Goal: Find specific page/section: Find specific page/section

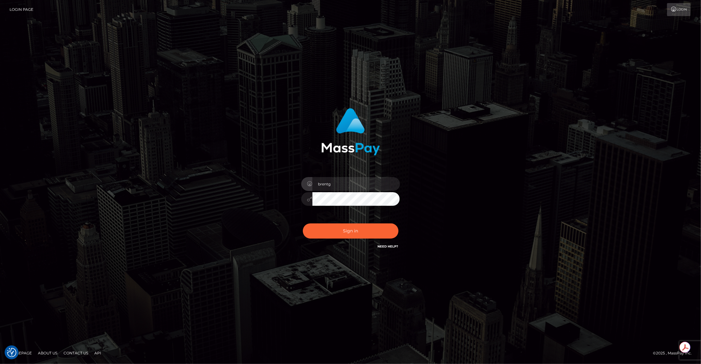
click at [332, 222] on div "Sign in Need Help?" at bounding box center [351, 232] width 108 height 27
click at [334, 230] on button "Sign in" at bounding box center [351, 230] width 96 height 15
type input "brentg"
click at [338, 235] on button "Sign in" at bounding box center [351, 230] width 96 height 15
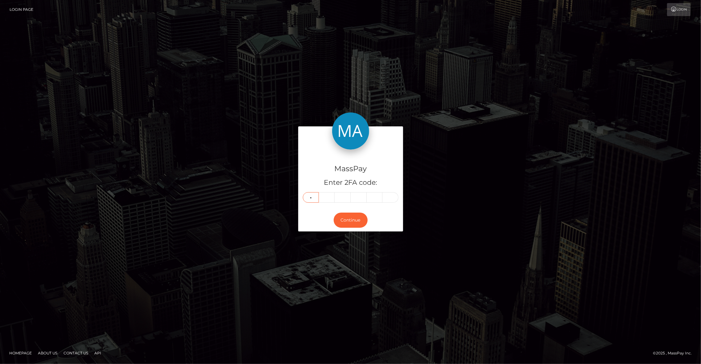
type input "6"
type input "8"
type input "3"
type input "6"
type input "1"
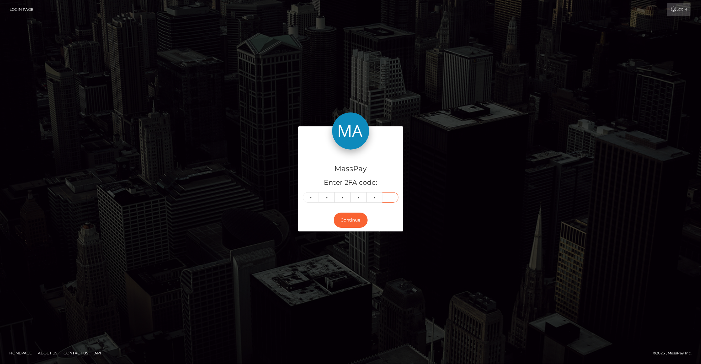
type input "1"
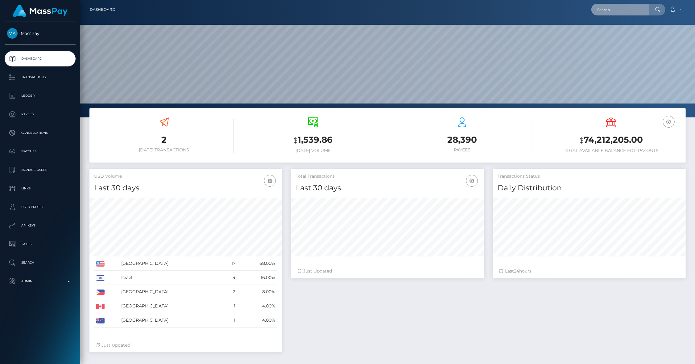
click at [614, 13] on input "text" at bounding box center [621, 10] width 58 height 12
paste input "[EMAIL_ADDRESS][DOMAIN_NAME]"
type input "[EMAIL_ADDRESS][DOMAIN_NAME]"
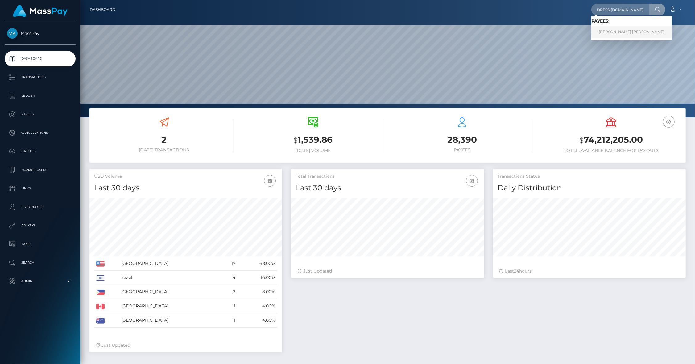
click at [612, 31] on link "[PERSON_NAME] [PERSON_NAME]" at bounding box center [632, 31] width 81 height 11
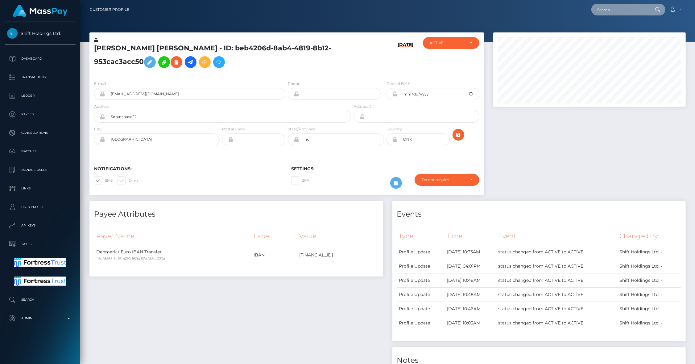
click at [612, 6] on input "text" at bounding box center [621, 10] width 58 height 12
paste input "muscle_babes_ai@web.de"
click at [612, 8] on input "muscle_babes_ai@web.de" at bounding box center [621, 10] width 58 height 12
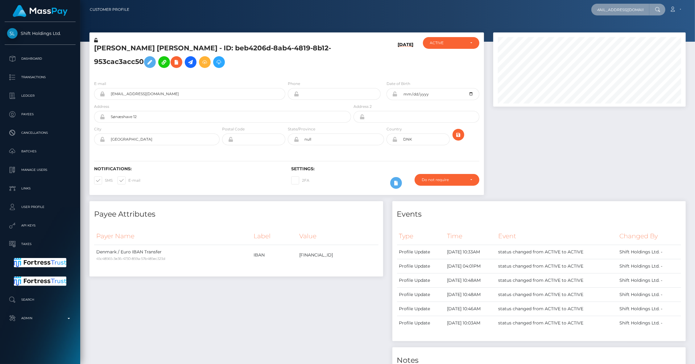
type input "muscle_babes_ai@web.de"
click at [612, 15] on div "muscle_babes_ai@web.de Loading... Loading... Account Edit Profile" at bounding box center [409, 9] width 551 height 13
drag, startPoint x: 612, startPoint y: 15, endPoint x: 610, endPoint y: 10, distance: 6.1
click at [612, 15] on div "muscle_babes_ai@web.de Loading... Loading... Account Edit Profile" at bounding box center [409, 9] width 551 height 13
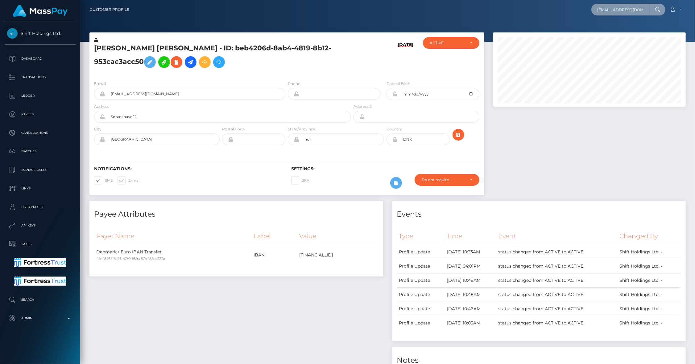
click at [610, 10] on input "muscle_babes_ai@web.de" at bounding box center [621, 10] width 58 height 12
paste input "marc8480@gmail.com"
type input "marc8480@gmail.com"
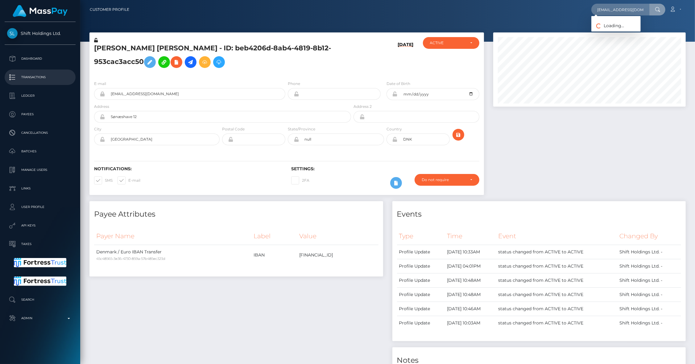
click at [34, 77] on p "Transactions" at bounding box center [40, 77] width 66 height 9
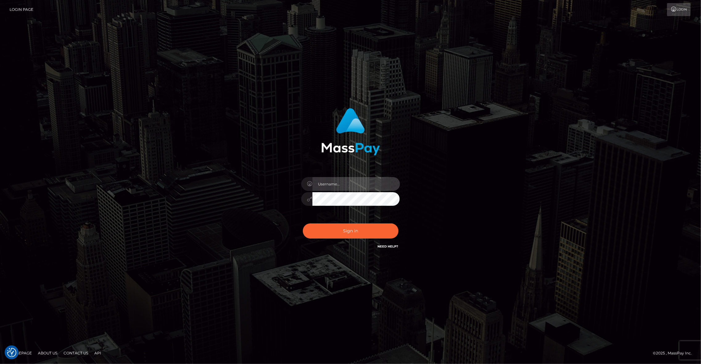
type input "brentg"
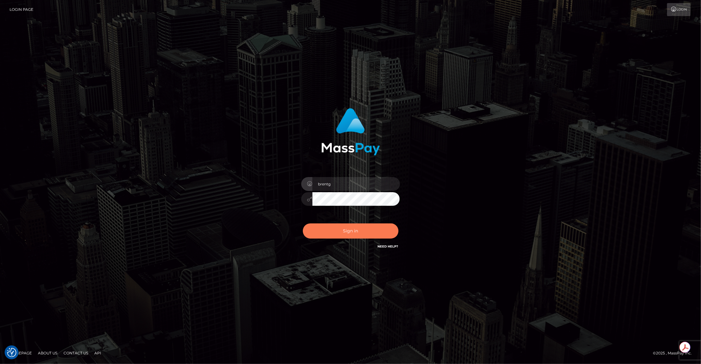
click at [332, 231] on button "Sign in" at bounding box center [351, 230] width 96 height 15
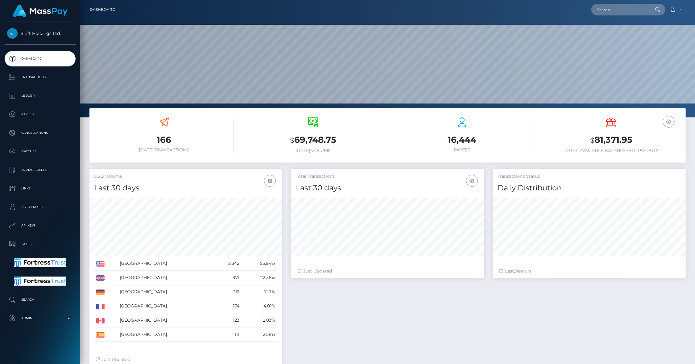
scroll to position [109, 193]
click at [30, 75] on p "Transactions" at bounding box center [40, 77] width 66 height 9
